Goal: Task Accomplishment & Management: Manage account settings

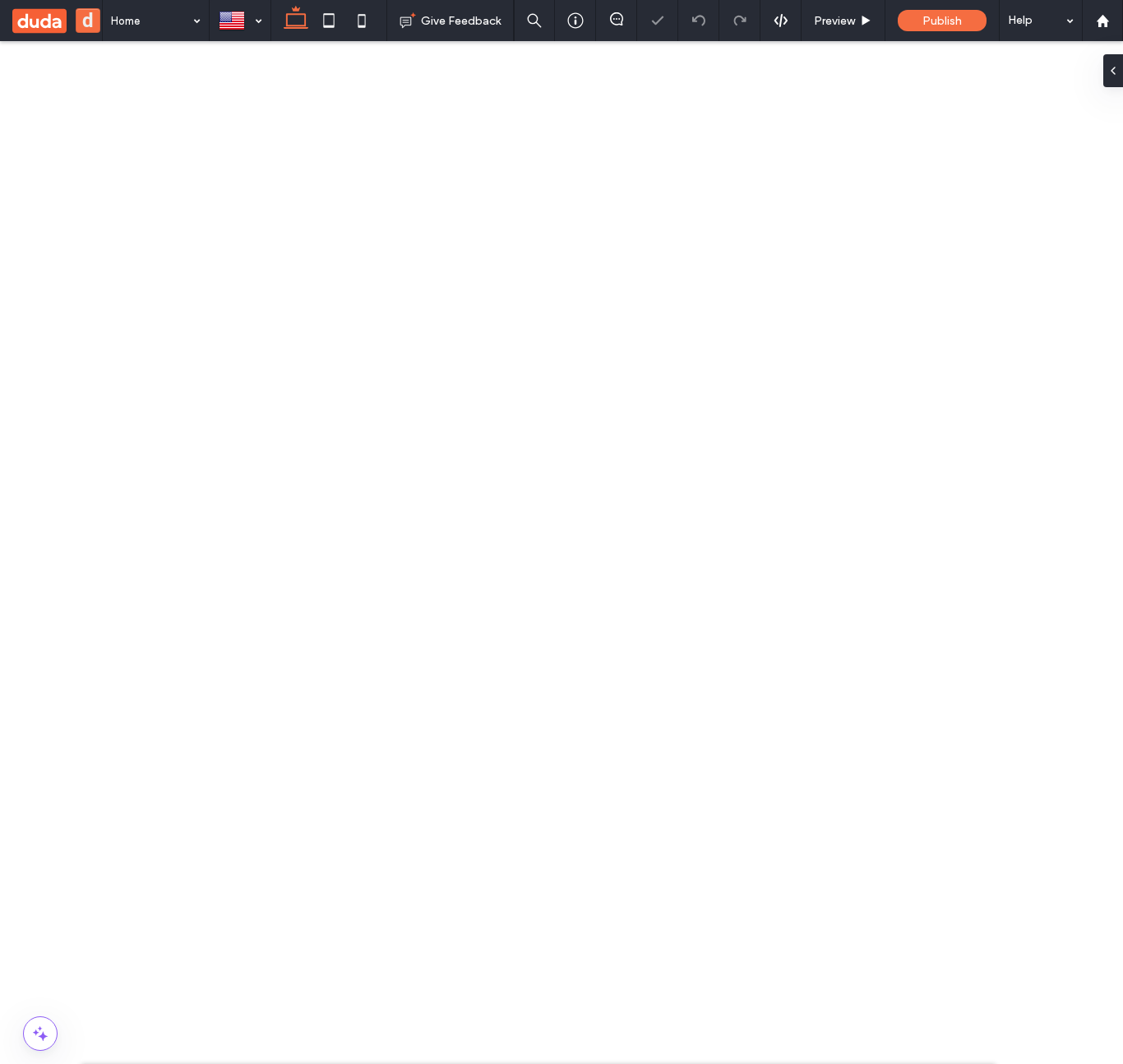
type input "*****"
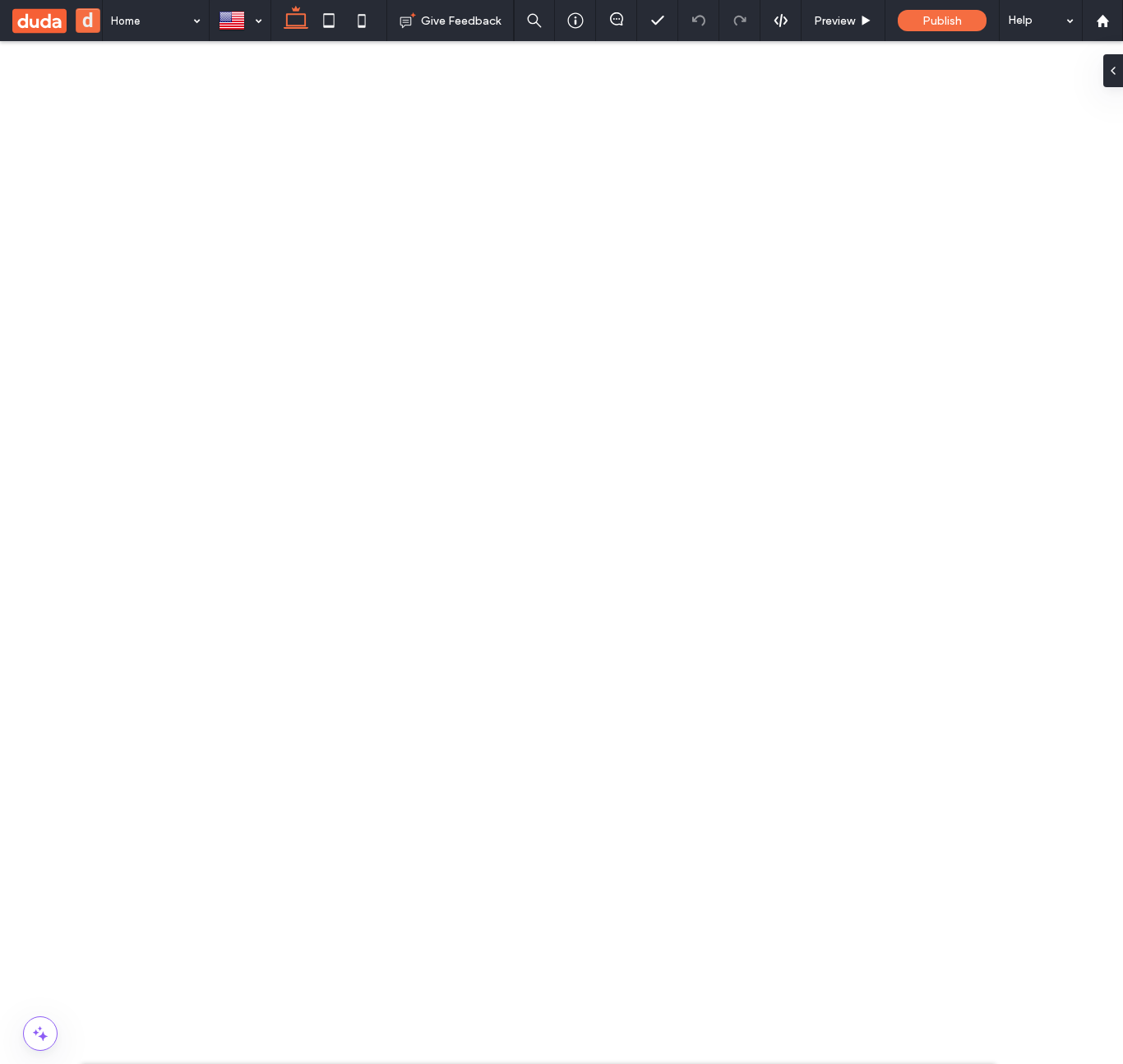
scroll to position [0, 0]
